Goal: Information Seeking & Learning: Check status

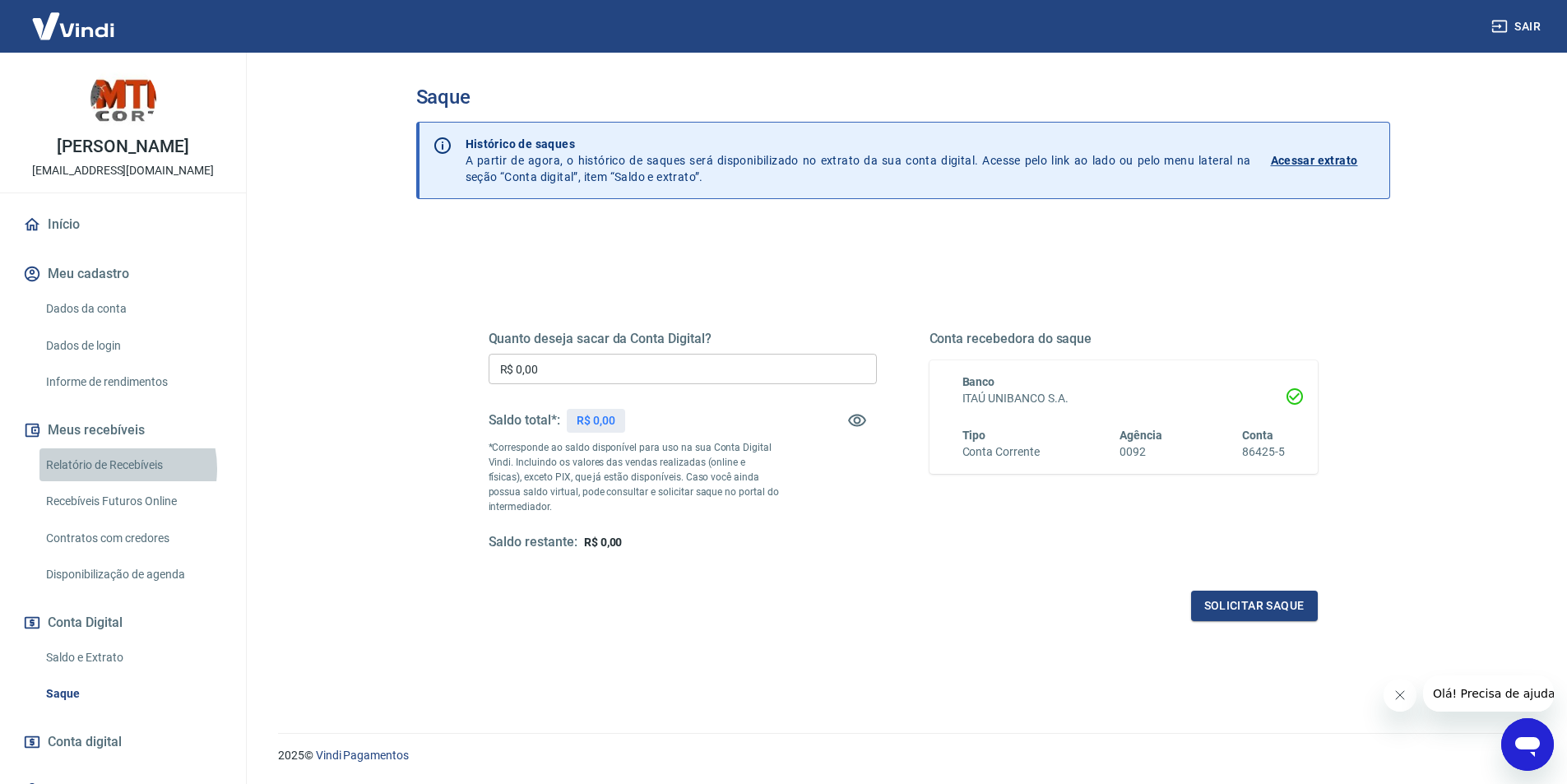
click at [110, 482] on link "Relatório de Recebíveis" at bounding box center [133, 465] width 186 height 33
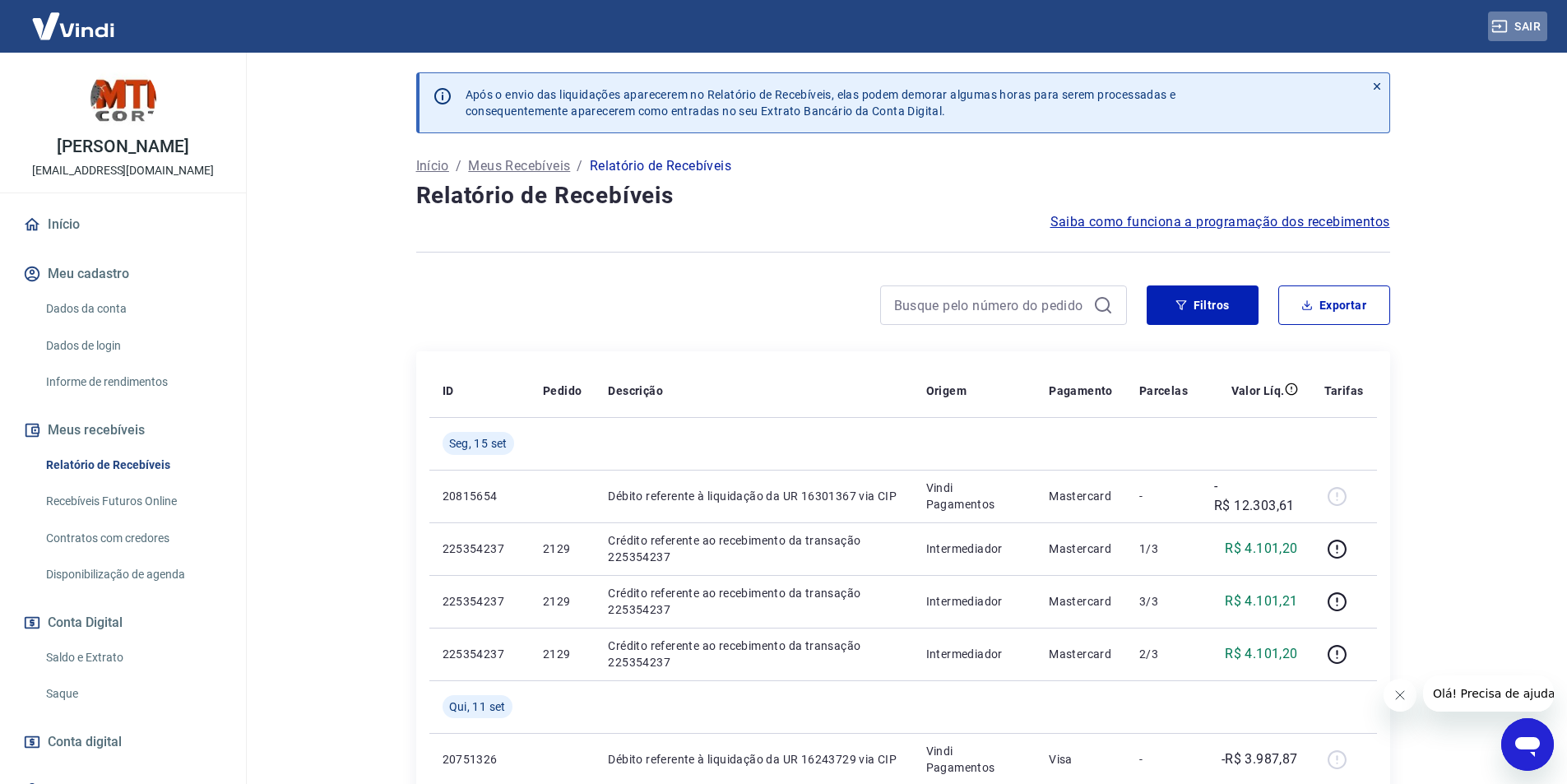
click at [1507, 21] on icon "button" at bounding box center [1499, 26] width 15 height 12
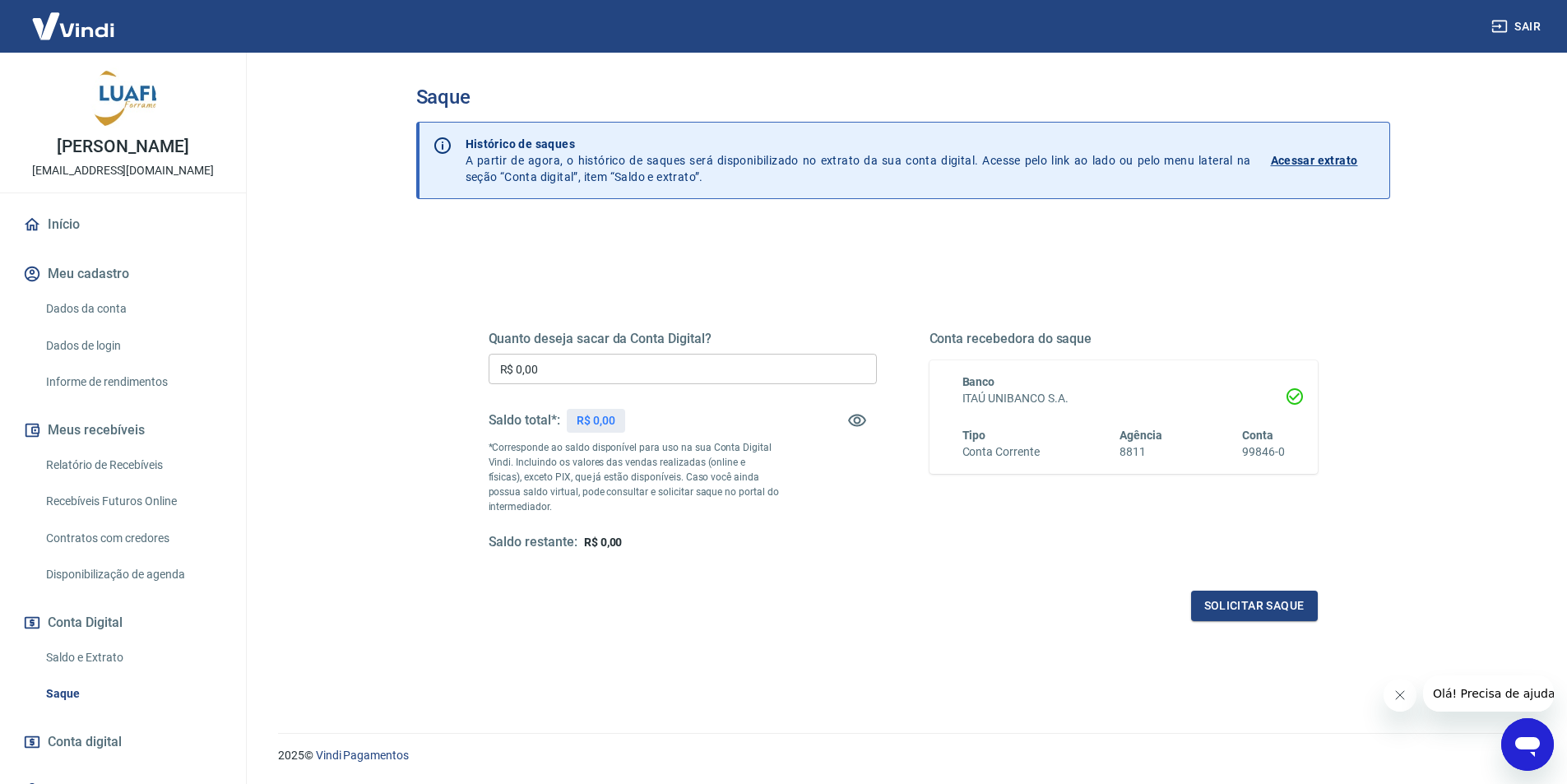
click at [129, 482] on link "Relatório de Recebíveis" at bounding box center [133, 465] width 186 height 33
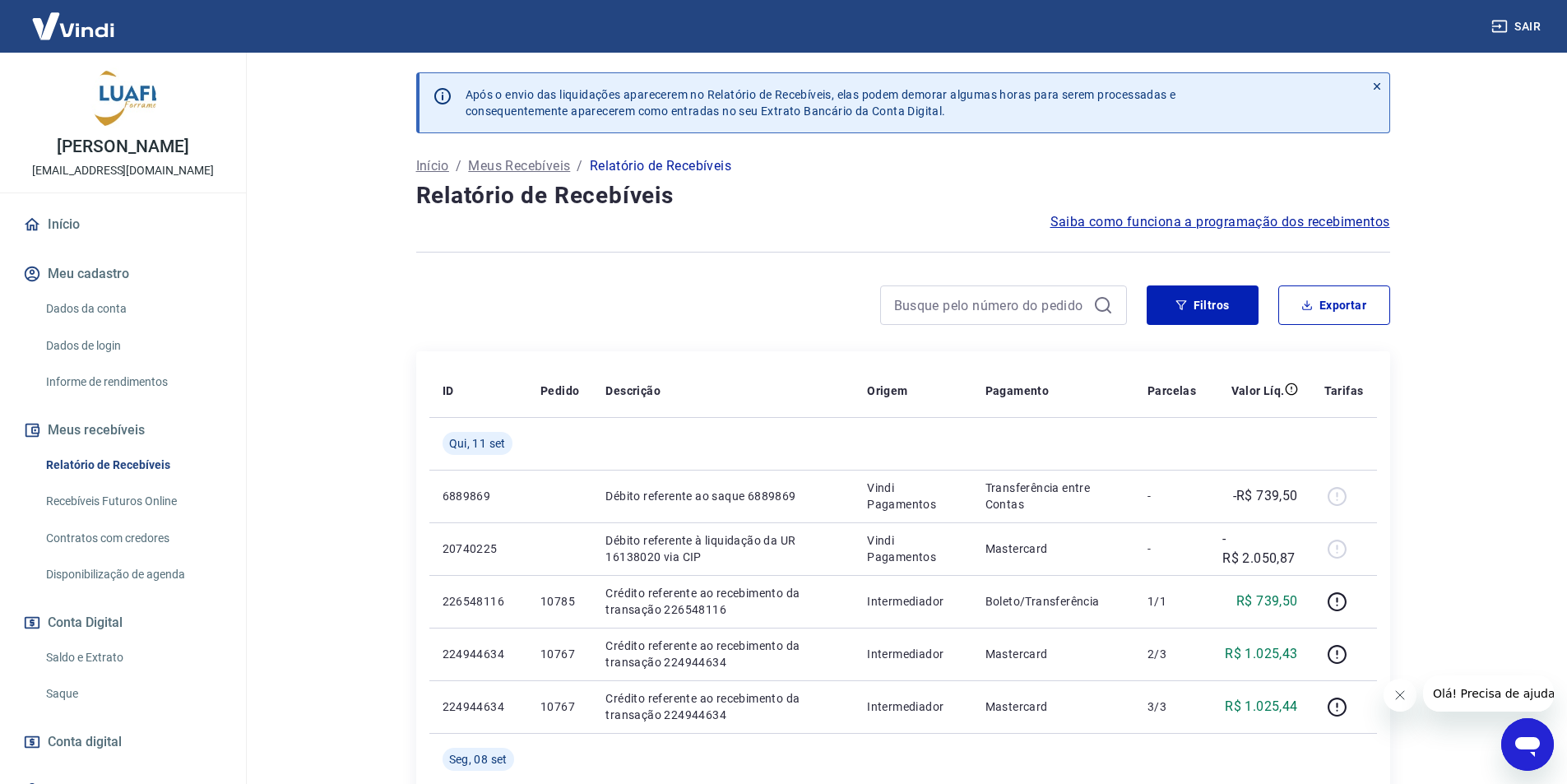
click at [1538, 12] on button "Sair" at bounding box center [1517, 26] width 59 height 31
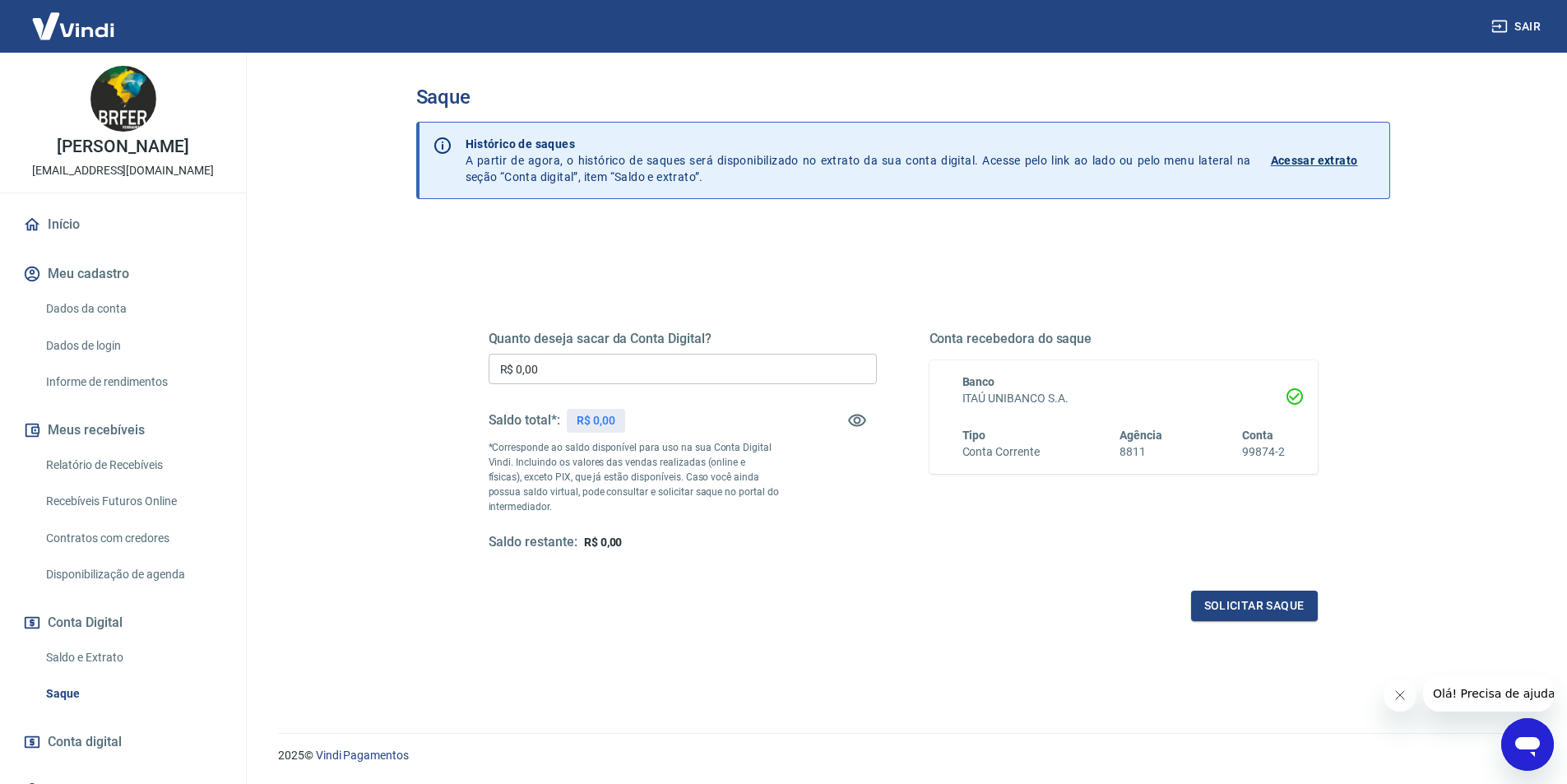
click at [136, 482] on link "Relatório de Recebíveis" at bounding box center [133, 465] width 186 height 33
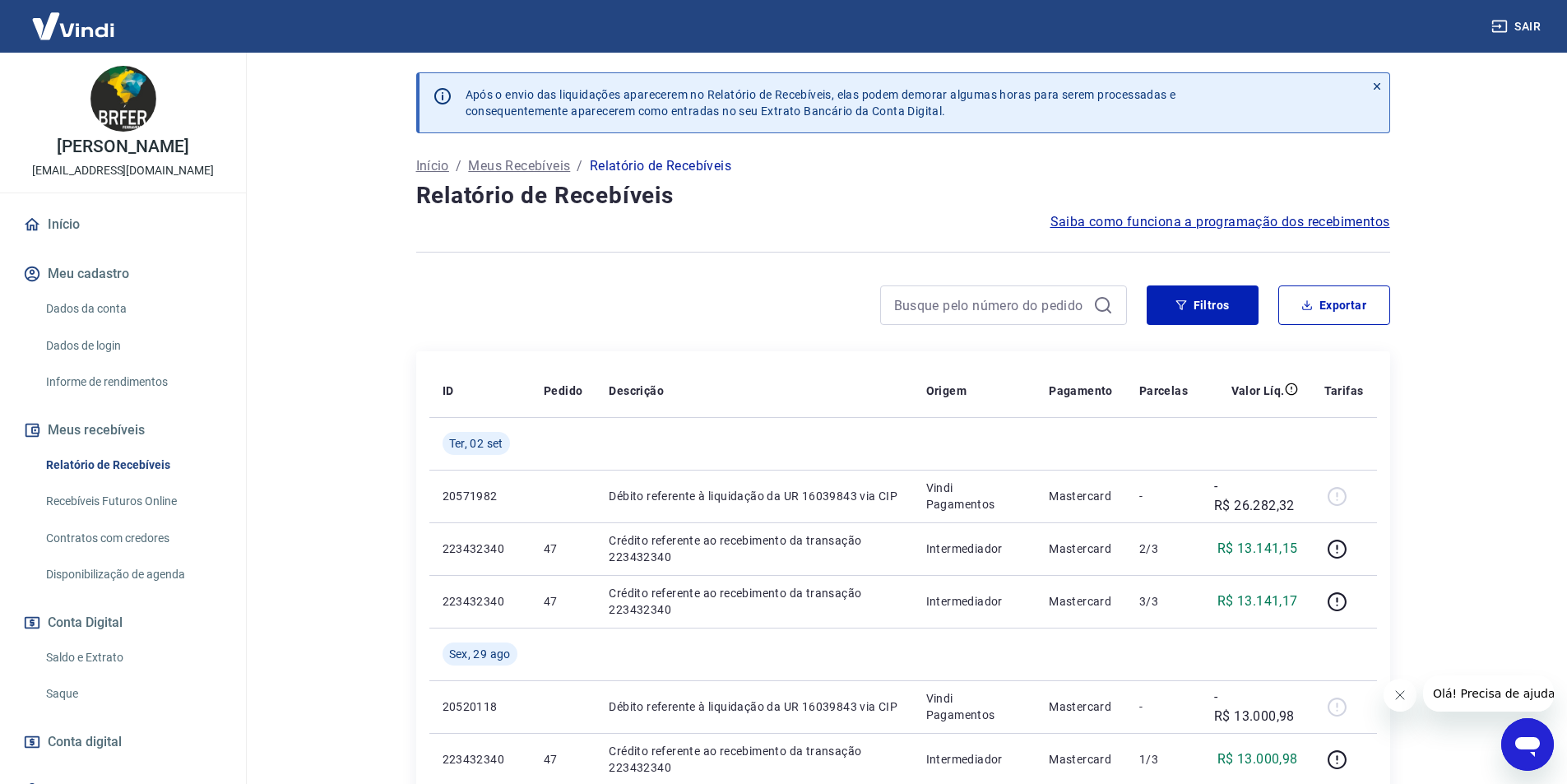
click at [112, 226] on link "Início" at bounding box center [122, 224] width 207 height 36
